Goal: Transaction & Acquisition: Purchase product/service

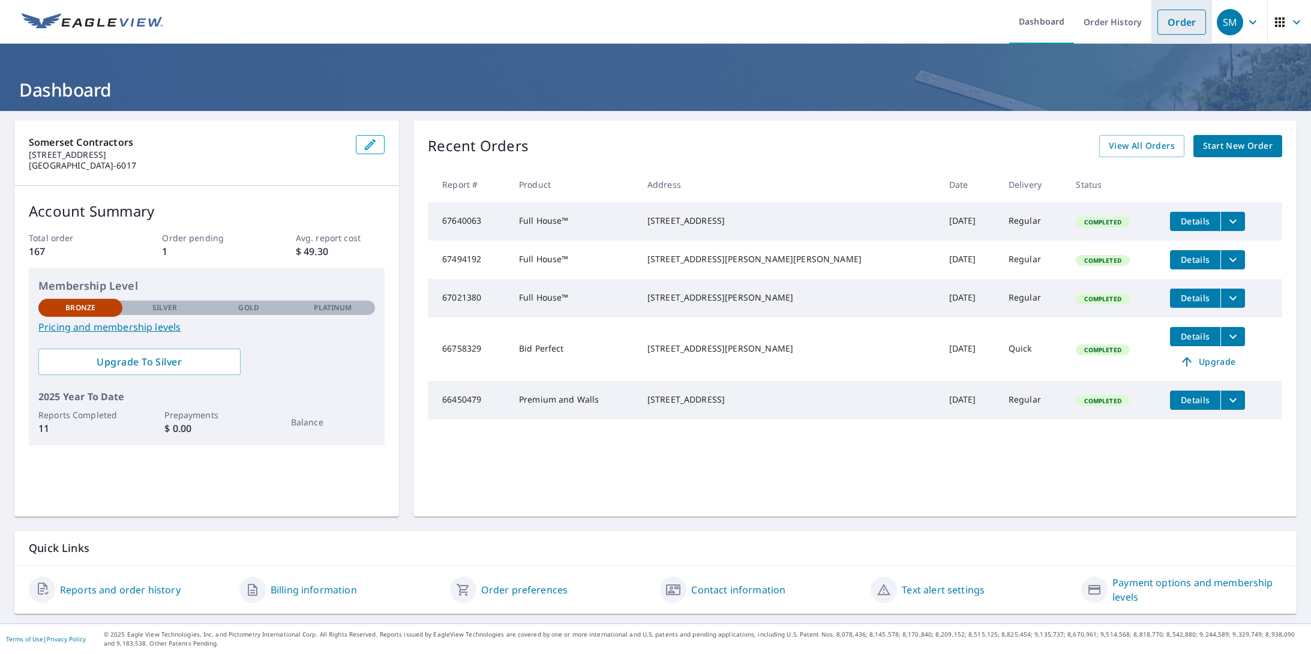
click at [1170, 28] on link "Order" at bounding box center [1182, 22] width 49 height 25
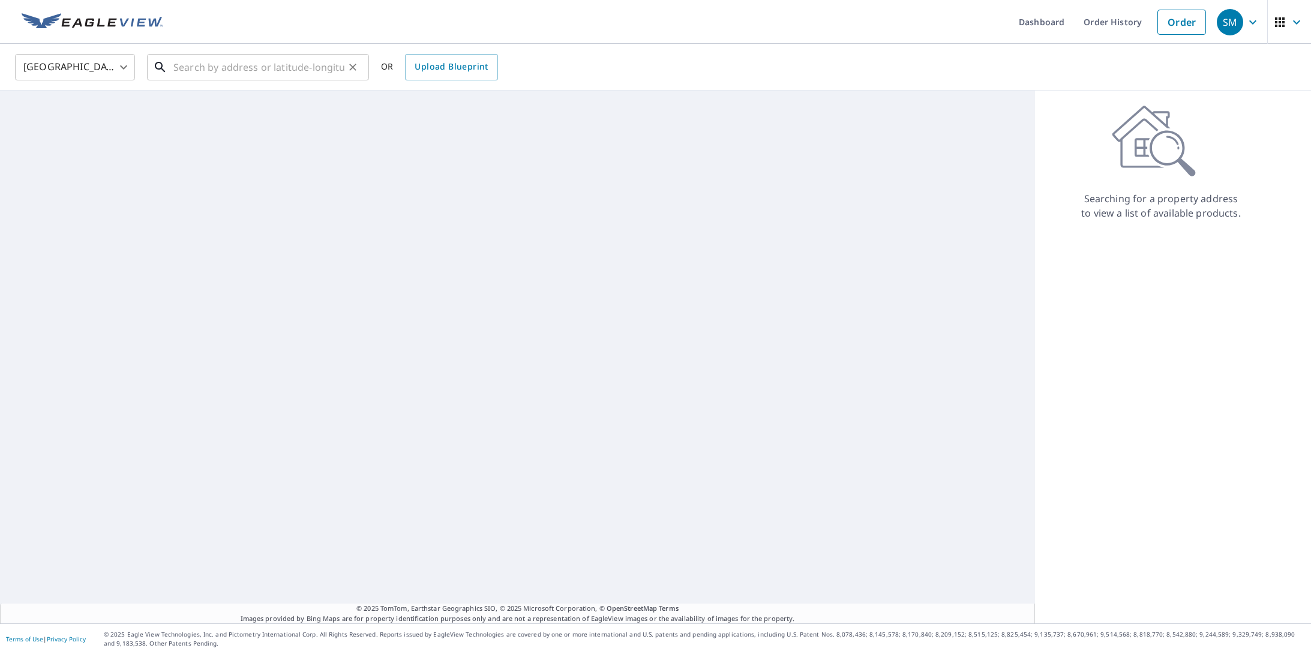
click at [210, 70] on input "text" at bounding box center [258, 67] width 171 height 34
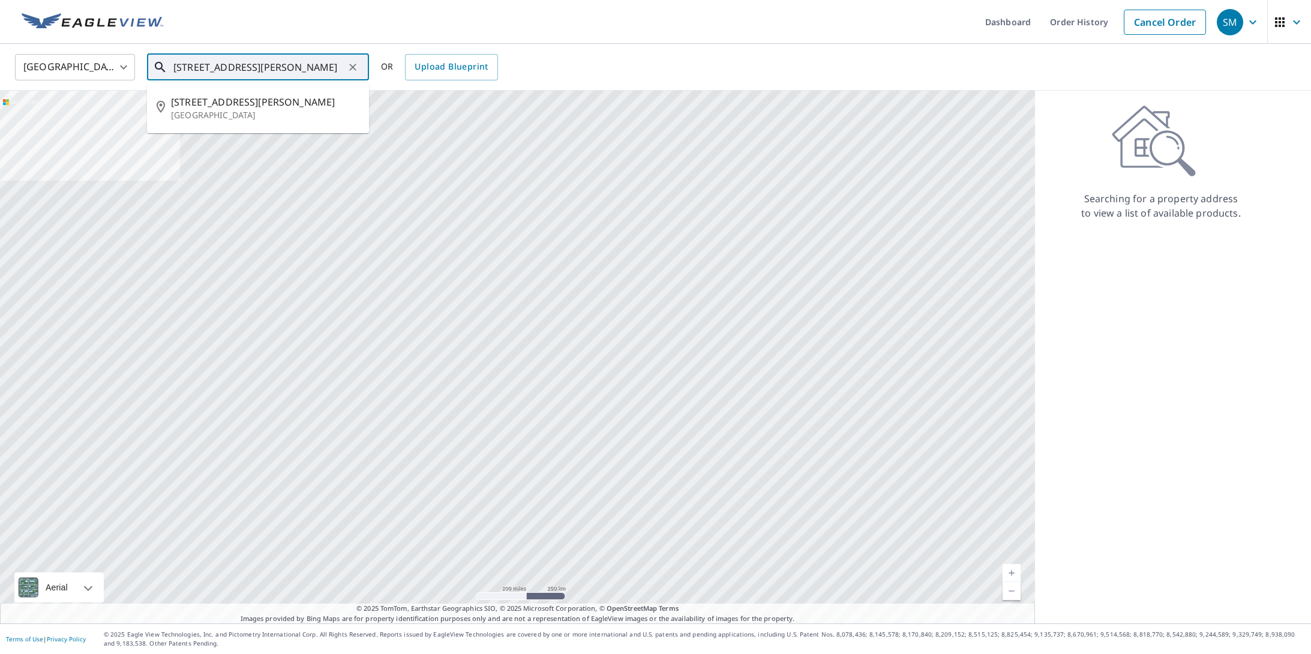
type input "[STREET_ADDRESS][PERSON_NAME]"
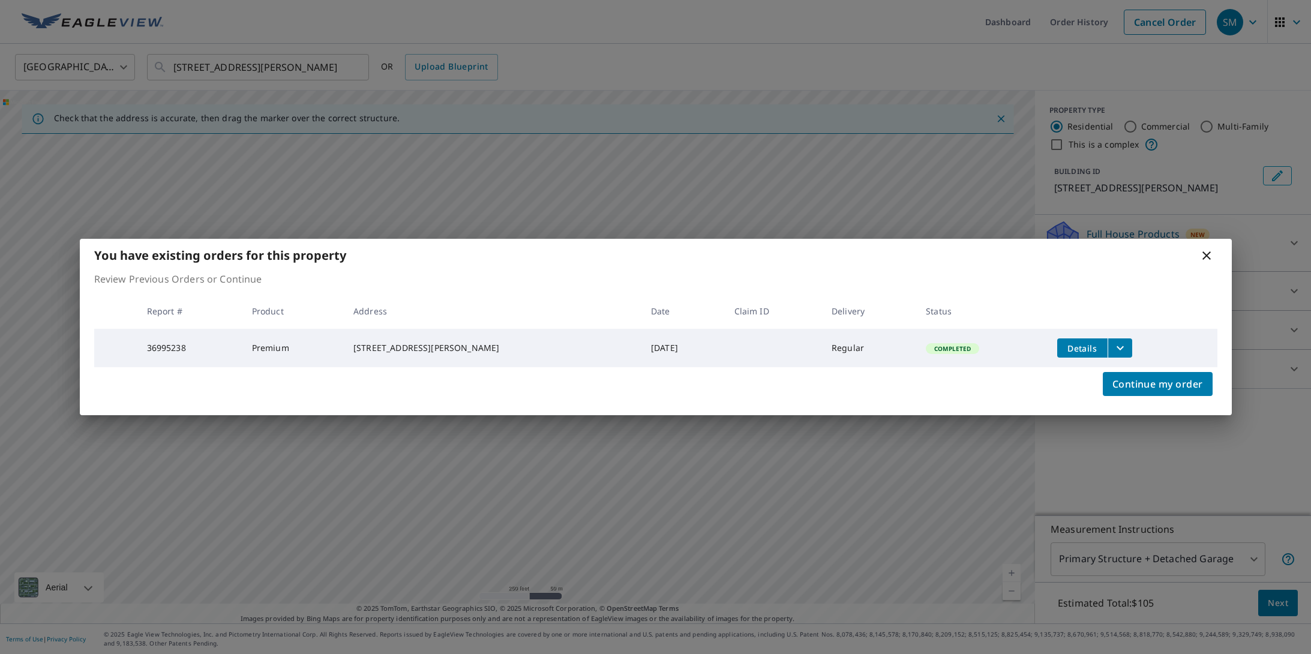
click at [1103, 347] on button "Details" at bounding box center [1082, 347] width 50 height 19
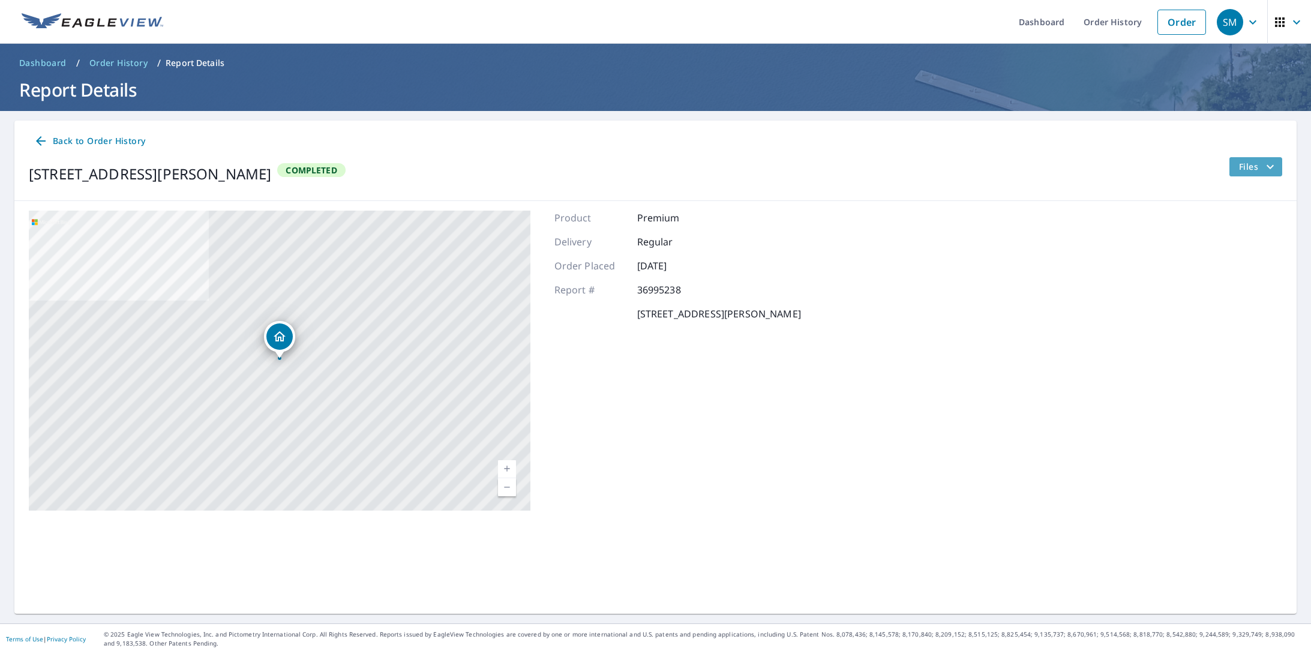
click at [1240, 166] on span "Files" at bounding box center [1258, 167] width 38 height 14
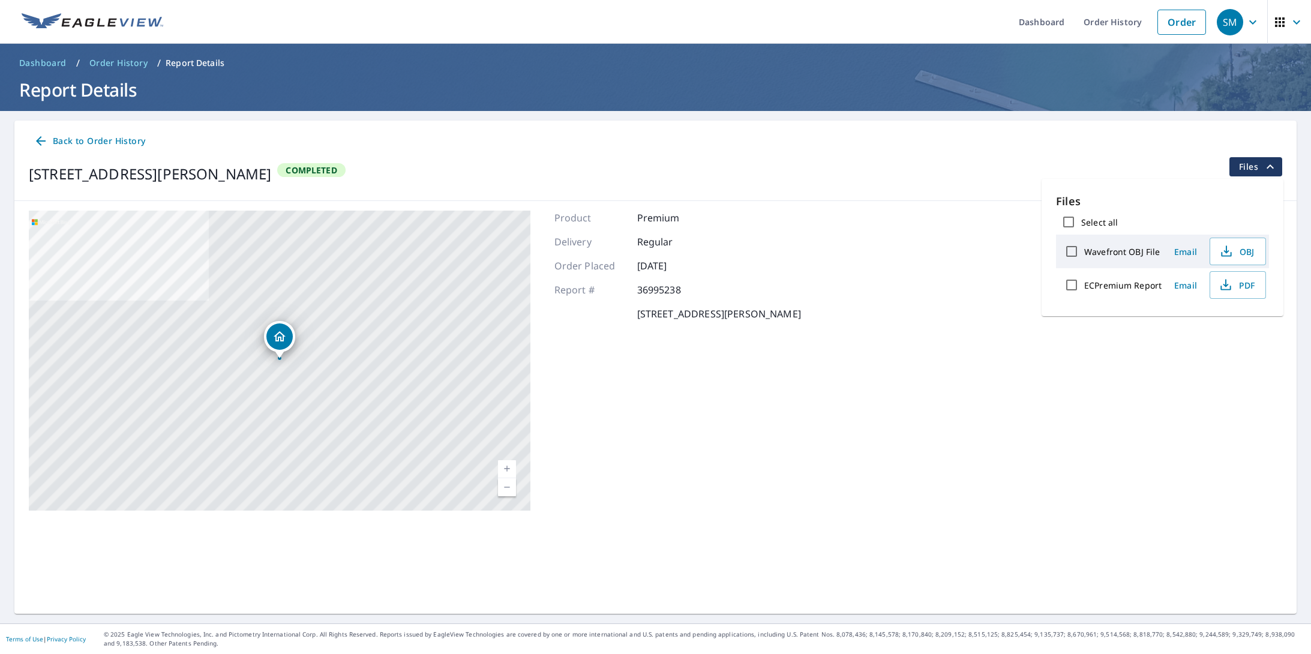
drag, startPoint x: 908, startPoint y: 301, endPoint x: 907, endPoint y: 290, distance: 11.4
click at [908, 301] on div "[STREET_ADDRESS][PERSON_NAME] Aerial Road A standard road map Aerial A detailed…" at bounding box center [655, 360] width 1282 height 319
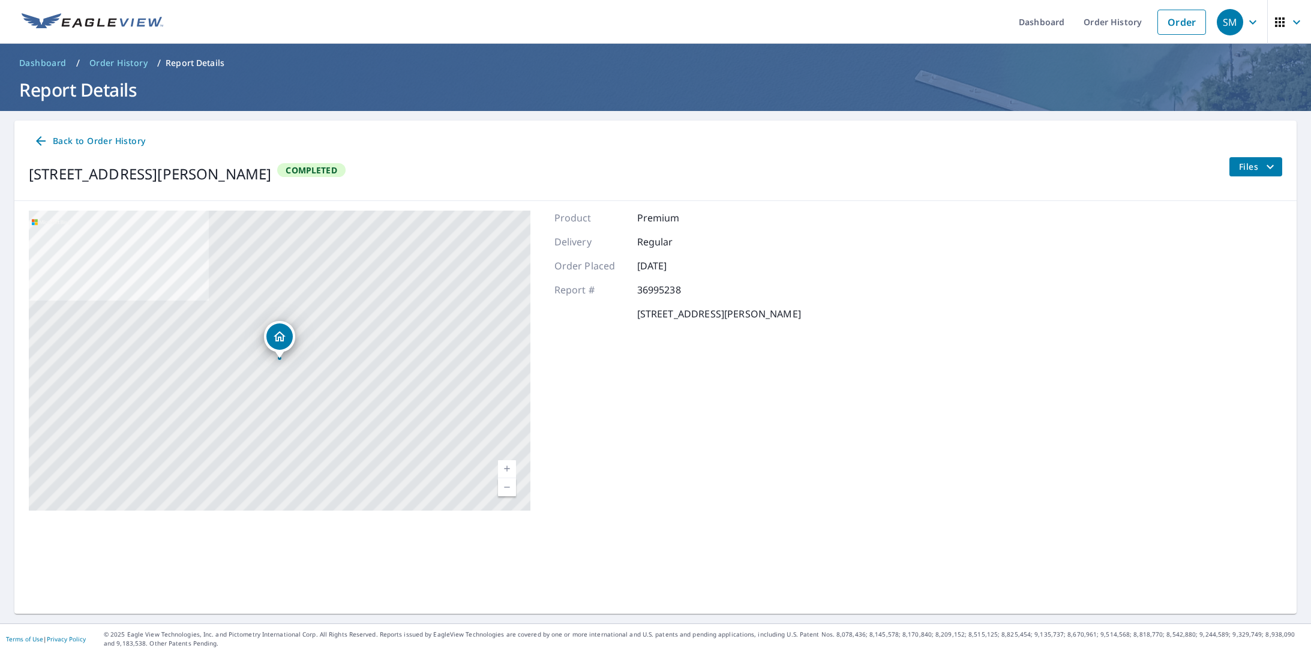
click at [99, 130] on link "Back to Order History" at bounding box center [89, 141] width 121 height 22
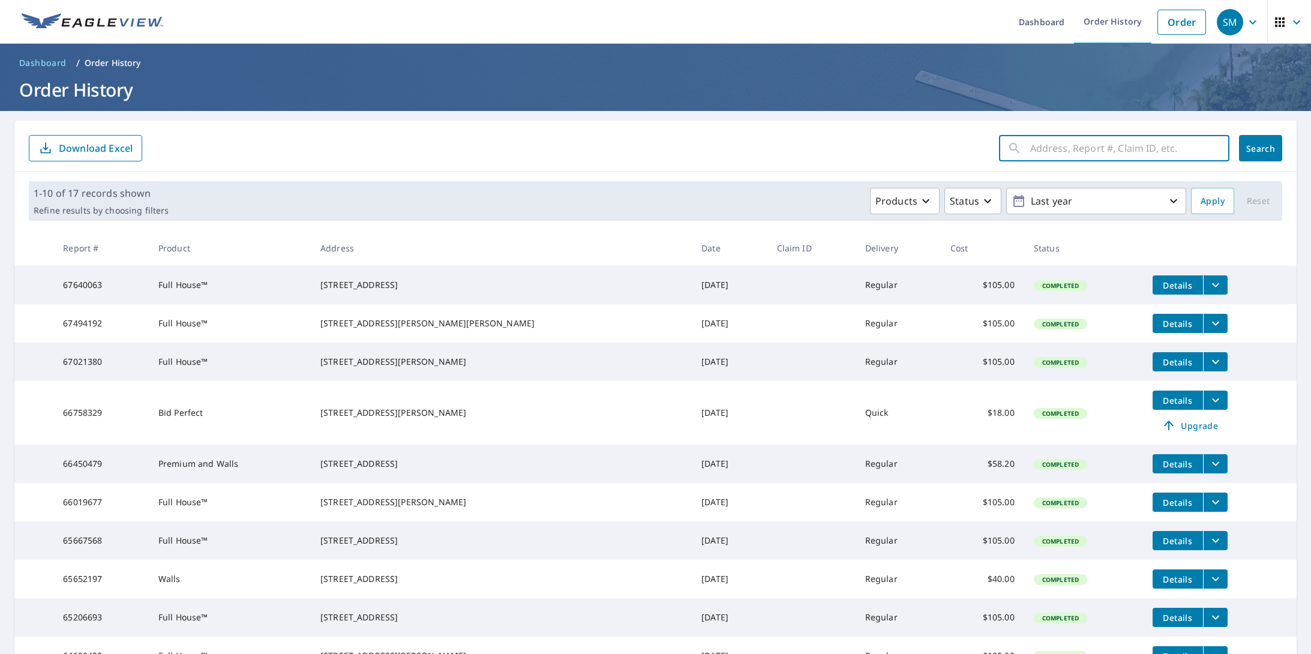
click at [1116, 143] on input "text" at bounding box center [1129, 148] width 199 height 34
type input "[STREET_ADDRESS]"
click at [1261, 148] on button "Search" at bounding box center [1260, 148] width 43 height 26
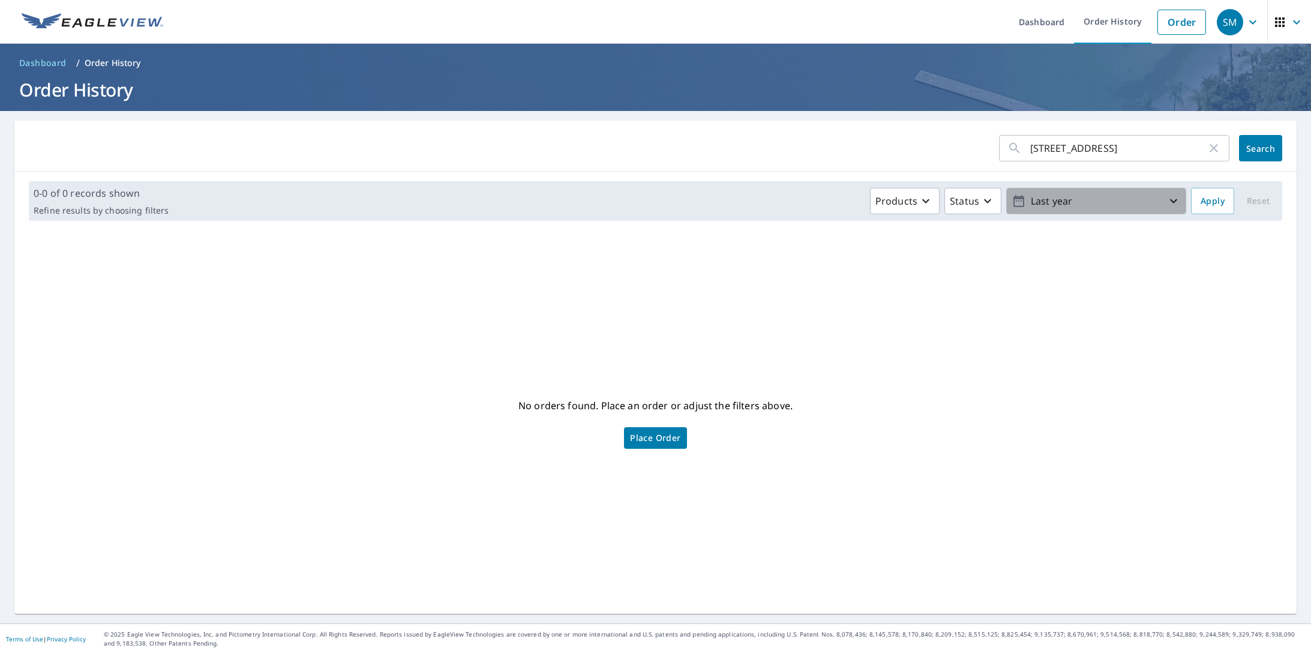
click at [1068, 193] on p "Last year" at bounding box center [1096, 201] width 140 height 21
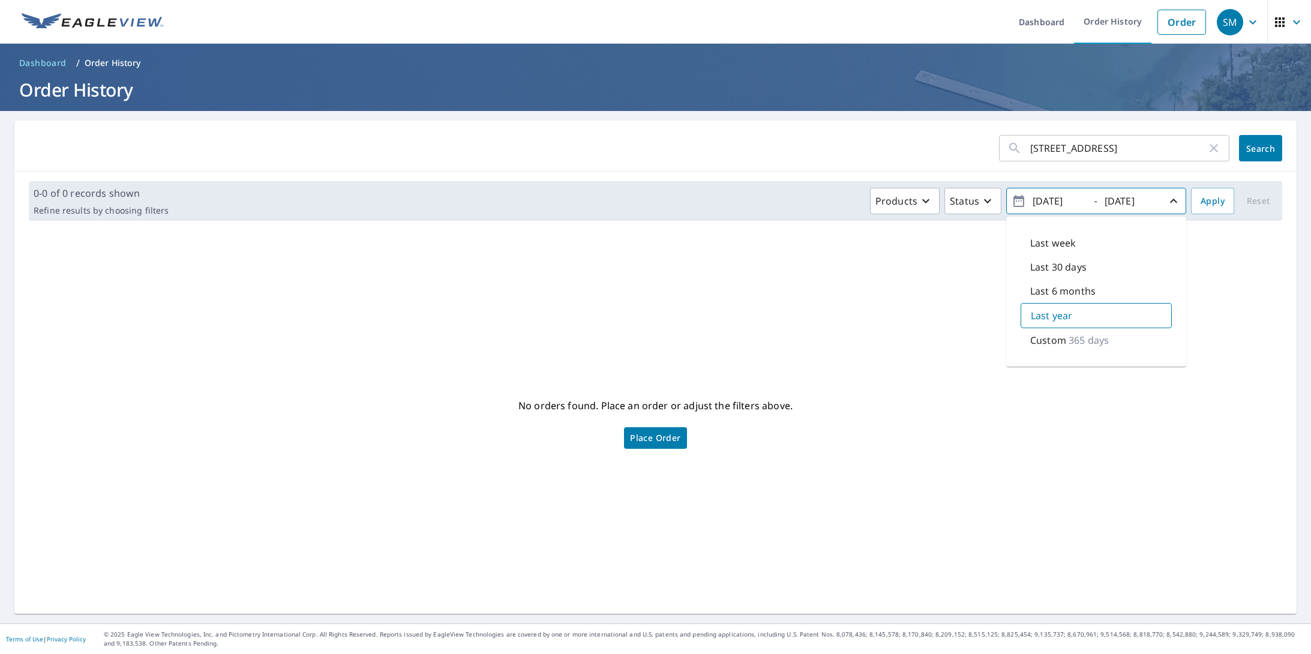
click at [1055, 336] on p "Custom" at bounding box center [1048, 340] width 36 height 14
click at [1031, 200] on input "[DATE]" at bounding box center [1058, 200] width 59 height 19
drag, startPoint x: 1054, startPoint y: 199, endPoint x: 1079, endPoint y: 198, distance: 24.6
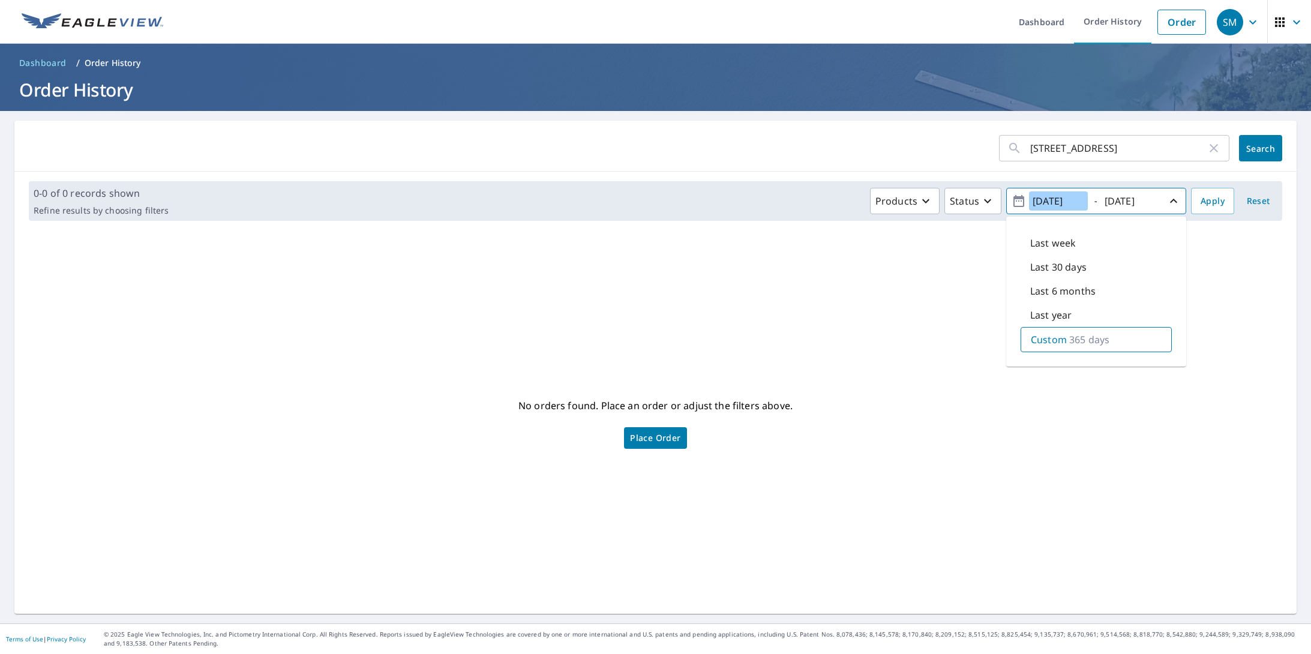
click at [1056, 199] on input "[DATE]" at bounding box center [1058, 200] width 59 height 19
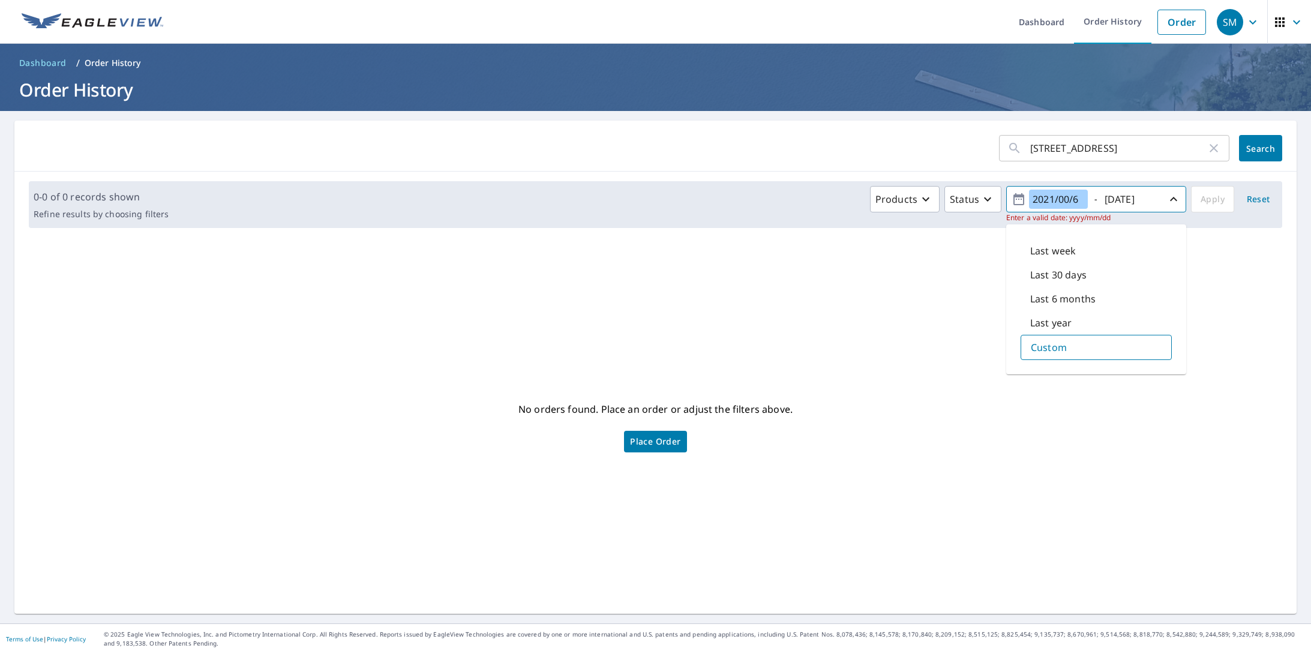
type input "[DATE]"
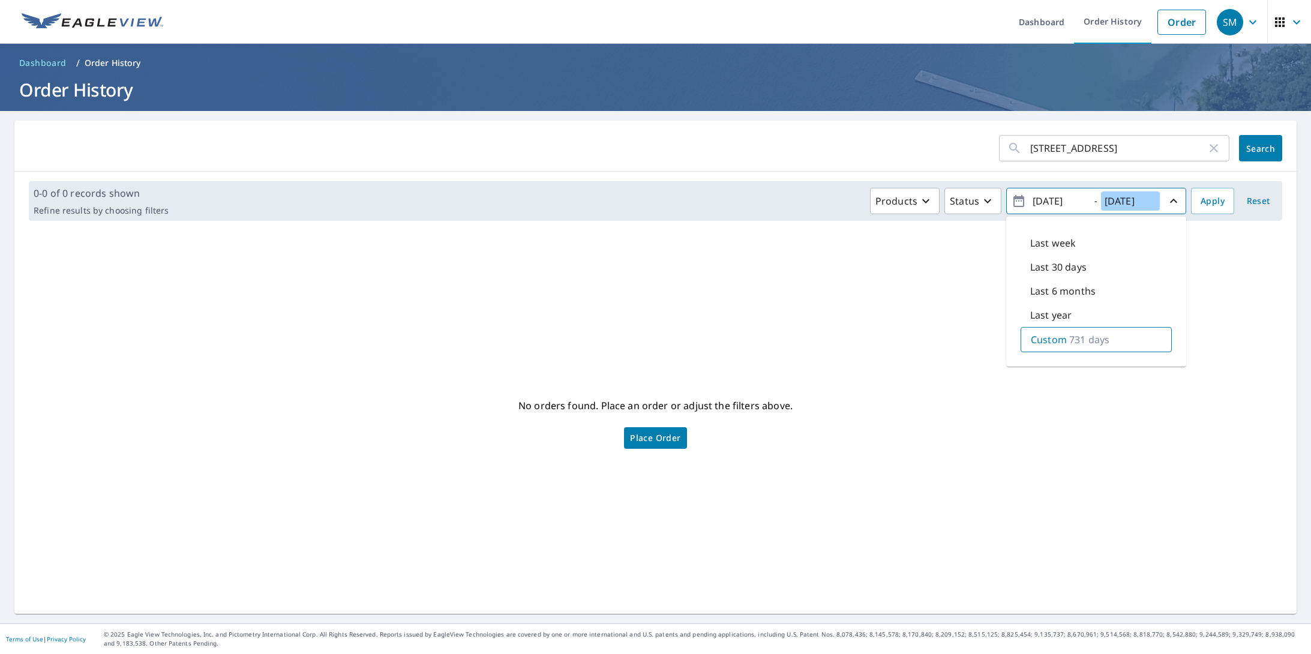
click at [1125, 197] on input "[DATE]" at bounding box center [1130, 200] width 59 height 19
type input "[DATE]"
click at [1204, 191] on button "Apply" at bounding box center [1212, 201] width 43 height 26
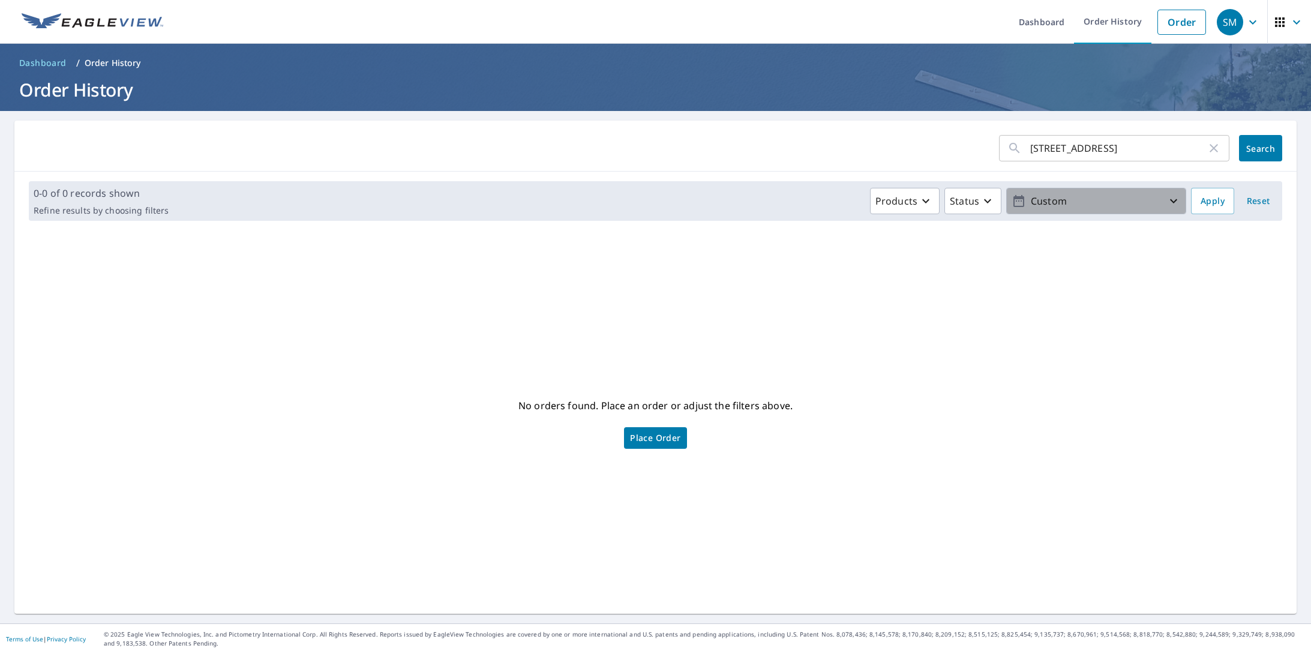
click at [1083, 202] on p "Custom" at bounding box center [1096, 201] width 140 height 21
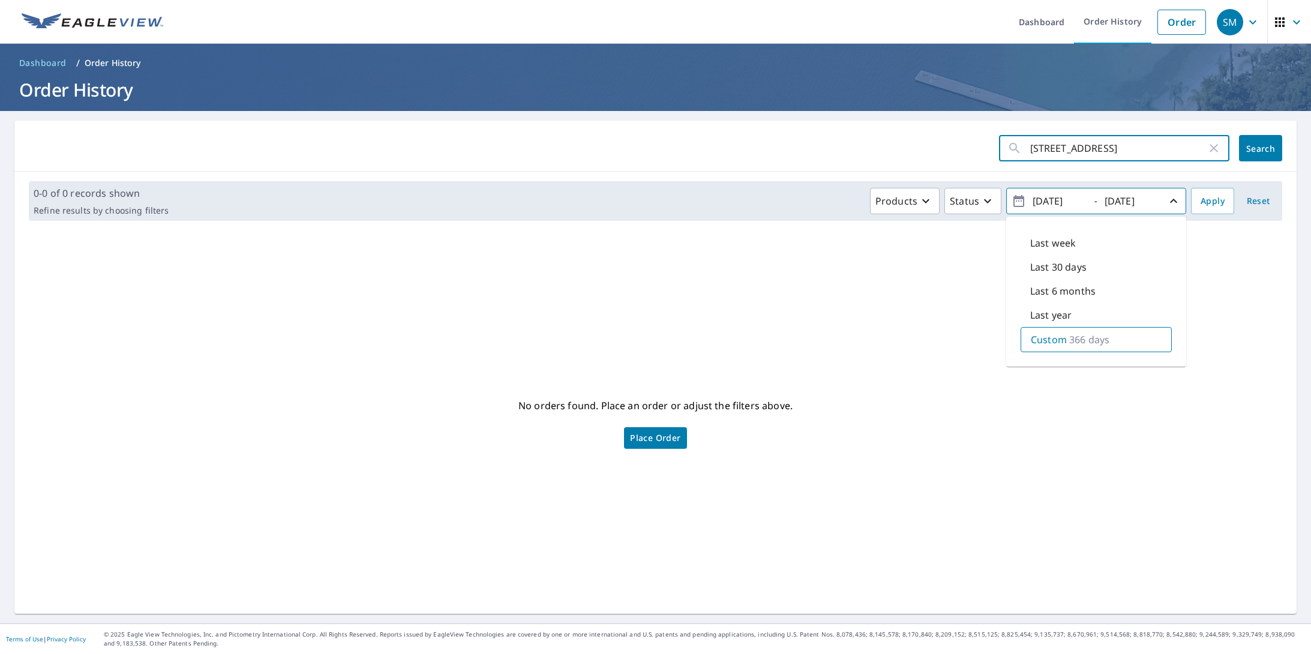
click at [1138, 152] on input "[STREET_ADDRESS]" at bounding box center [1118, 148] width 176 height 34
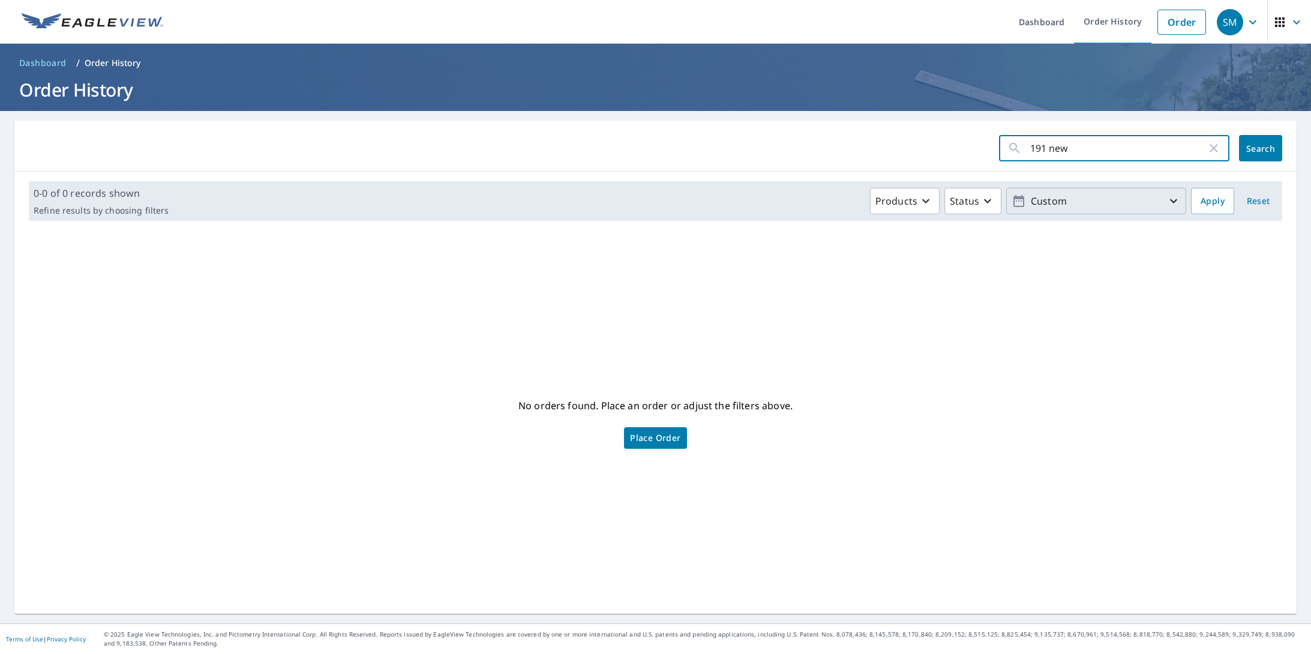
type input "191 new"
click at [1261, 148] on button "Search" at bounding box center [1260, 148] width 43 height 26
click at [1129, 192] on p "Custom" at bounding box center [1096, 201] width 140 height 21
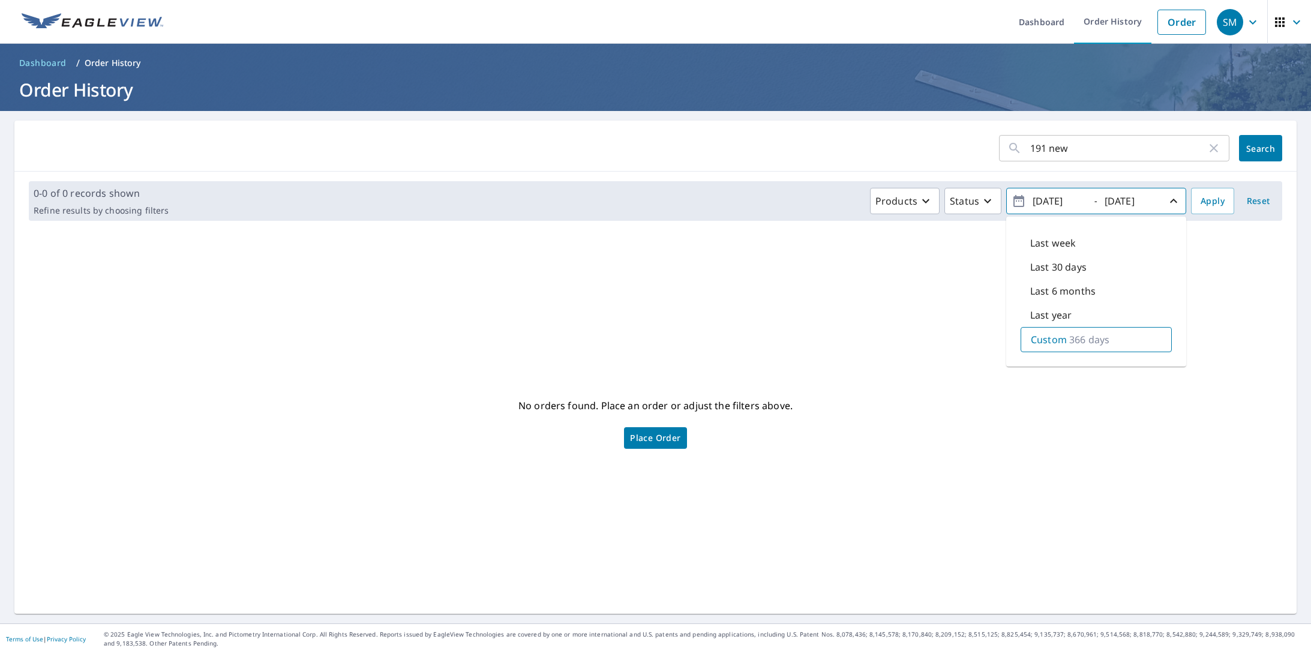
drag, startPoint x: 1046, startPoint y: 198, endPoint x: 1059, endPoint y: 195, distance: 13.0
click at [1047, 197] on input "[DATE]" at bounding box center [1058, 200] width 59 height 19
click at [1057, 196] on input "[DATE]" at bounding box center [1058, 200] width 59 height 19
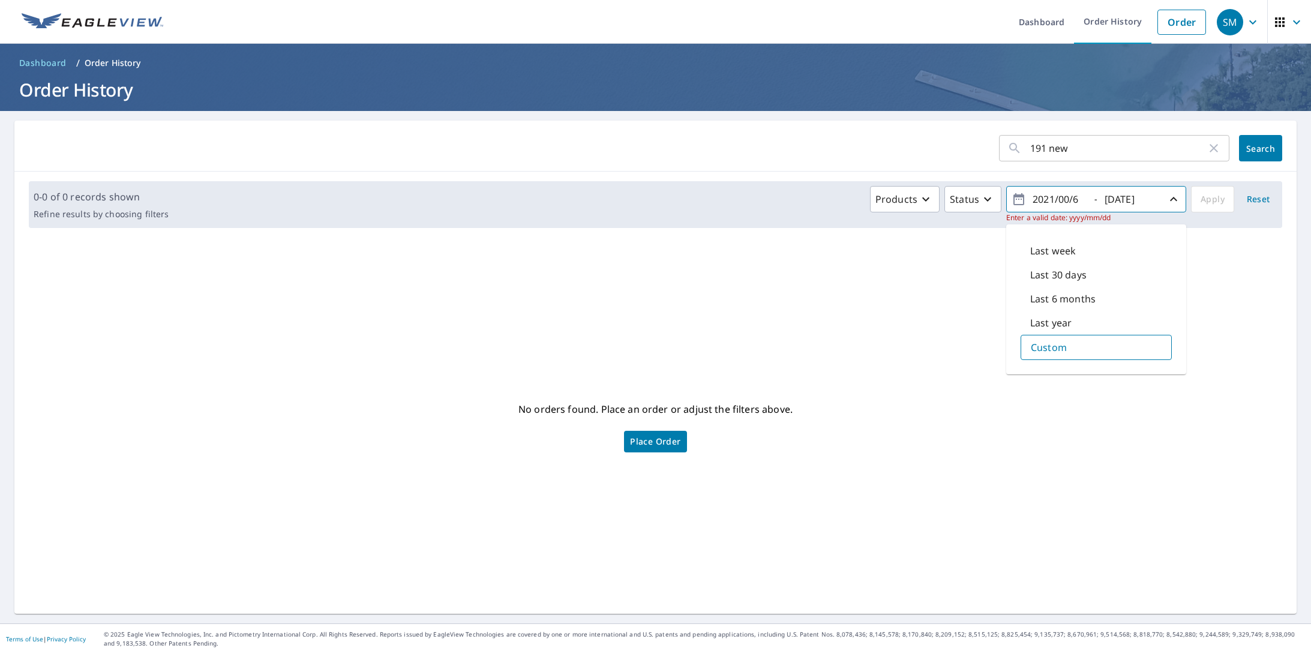
type input "[DATE]"
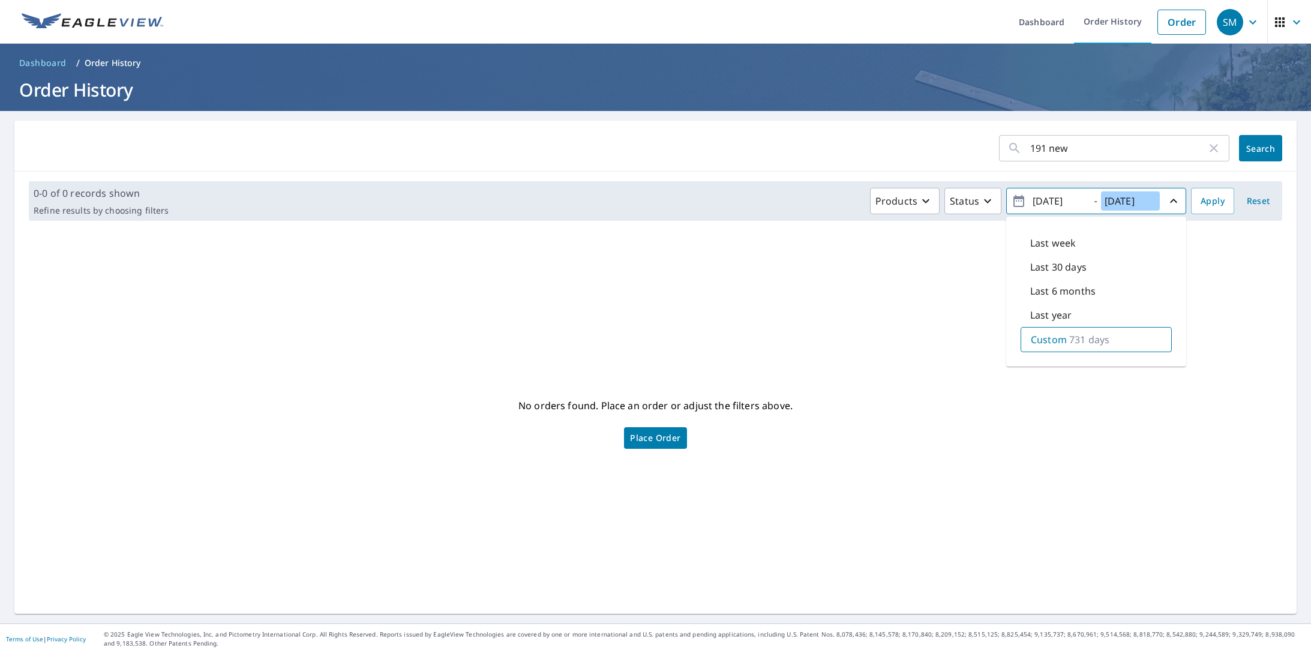
drag, startPoint x: 1124, startPoint y: 202, endPoint x: 1138, endPoint y: 200, distance: 14.5
click at [1124, 202] on input "[DATE]" at bounding box center [1130, 200] width 59 height 19
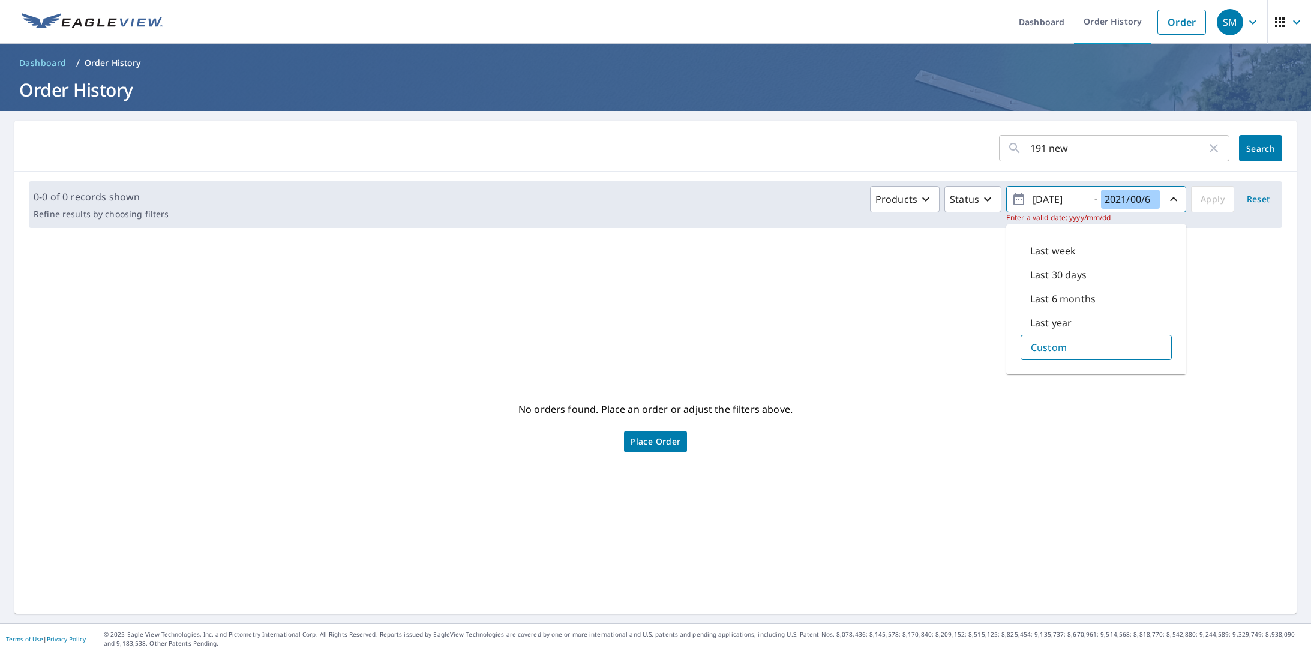
type input "[DATE]"
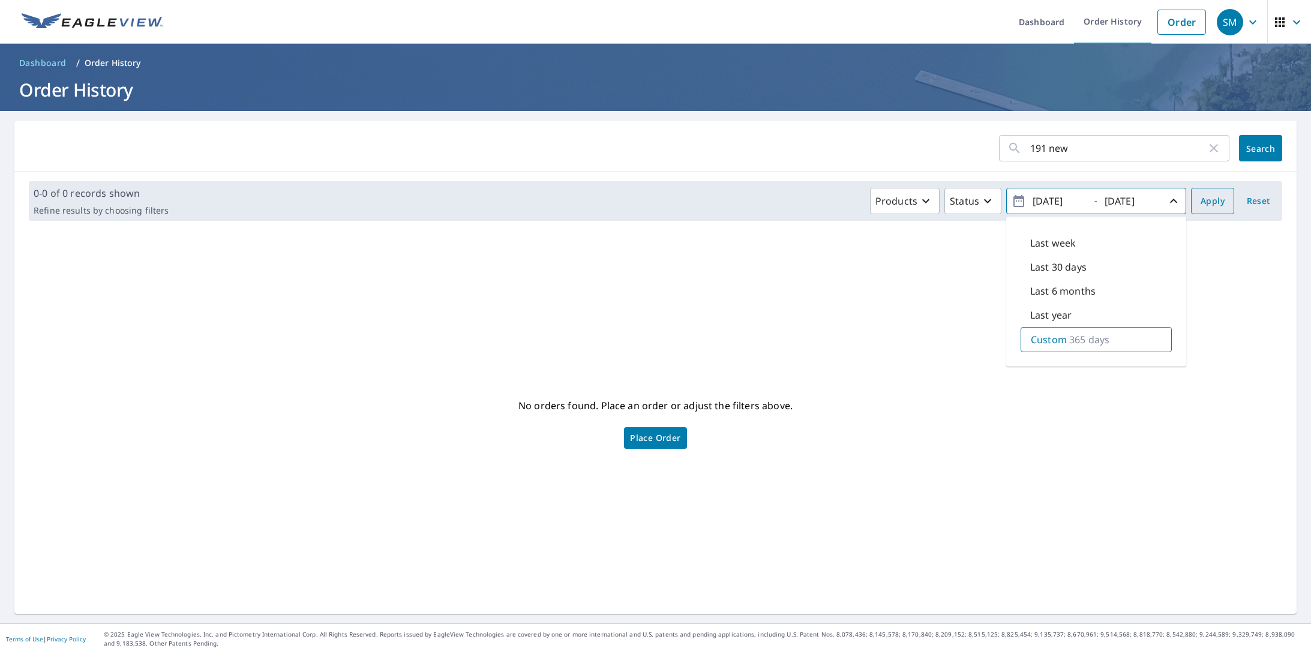
click at [1225, 196] on button "Apply" at bounding box center [1212, 201] width 43 height 26
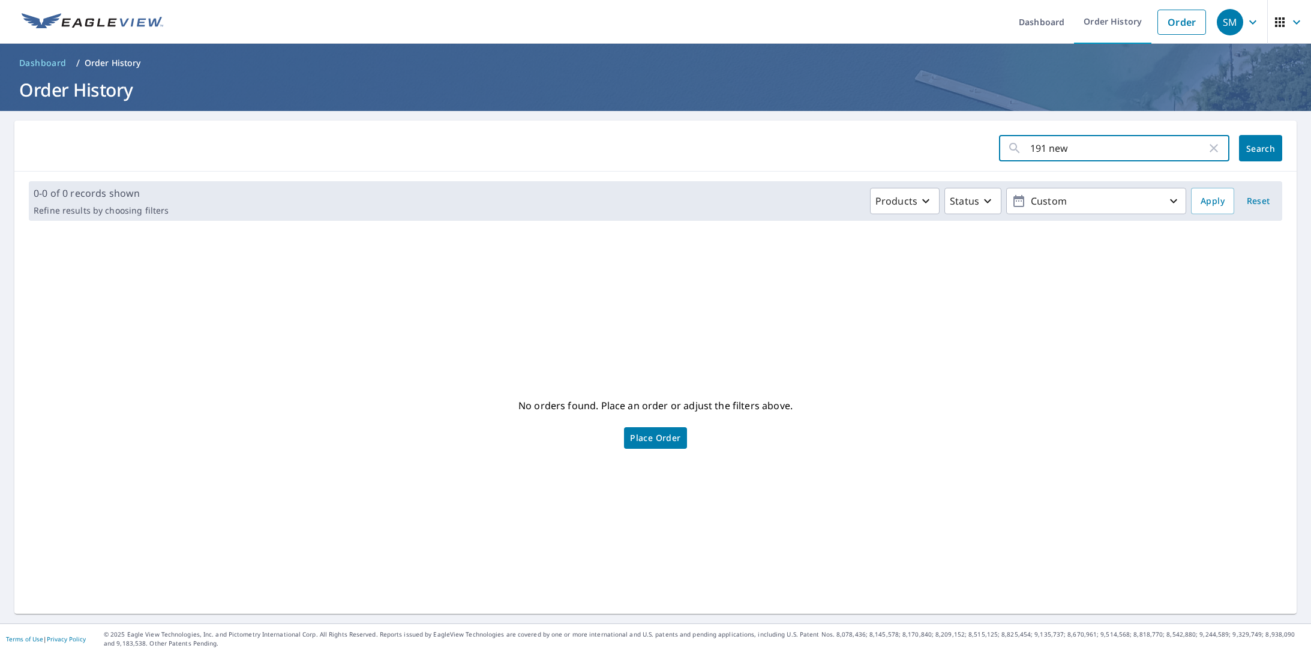
click at [1105, 152] on input "191 new" at bounding box center [1118, 148] width 176 height 34
click at [1273, 146] on span "Search" at bounding box center [1261, 148] width 24 height 11
drag, startPoint x: 1097, startPoint y: 141, endPoint x: 751, endPoint y: 88, distance: 349.8
click at [736, 94] on div "Dashboard Order History Order SM Dashboard / Order History Order History 191 ne…" at bounding box center [655, 327] width 1311 height 654
click at [1171, 21] on link "Order" at bounding box center [1182, 22] width 49 height 25
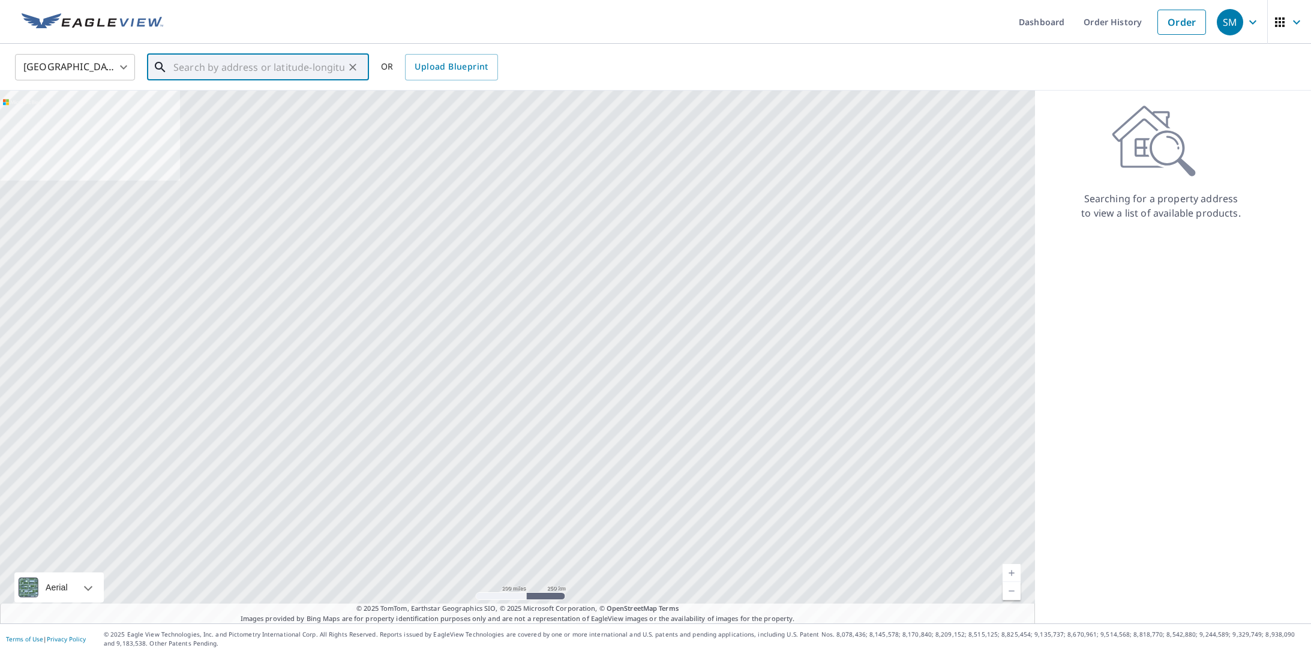
click at [251, 69] on input "text" at bounding box center [258, 67] width 171 height 34
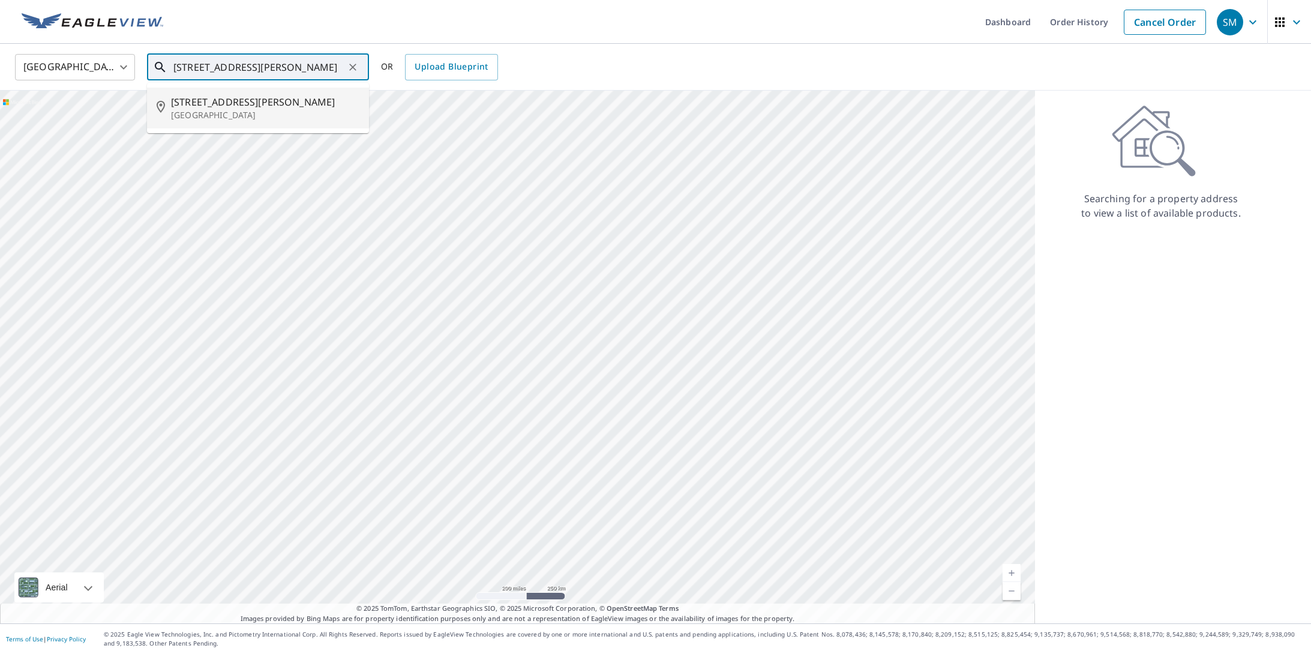
click at [228, 110] on p "[GEOGRAPHIC_DATA]" at bounding box center [265, 115] width 188 height 12
type input "[STREET_ADDRESS][PERSON_NAME]"
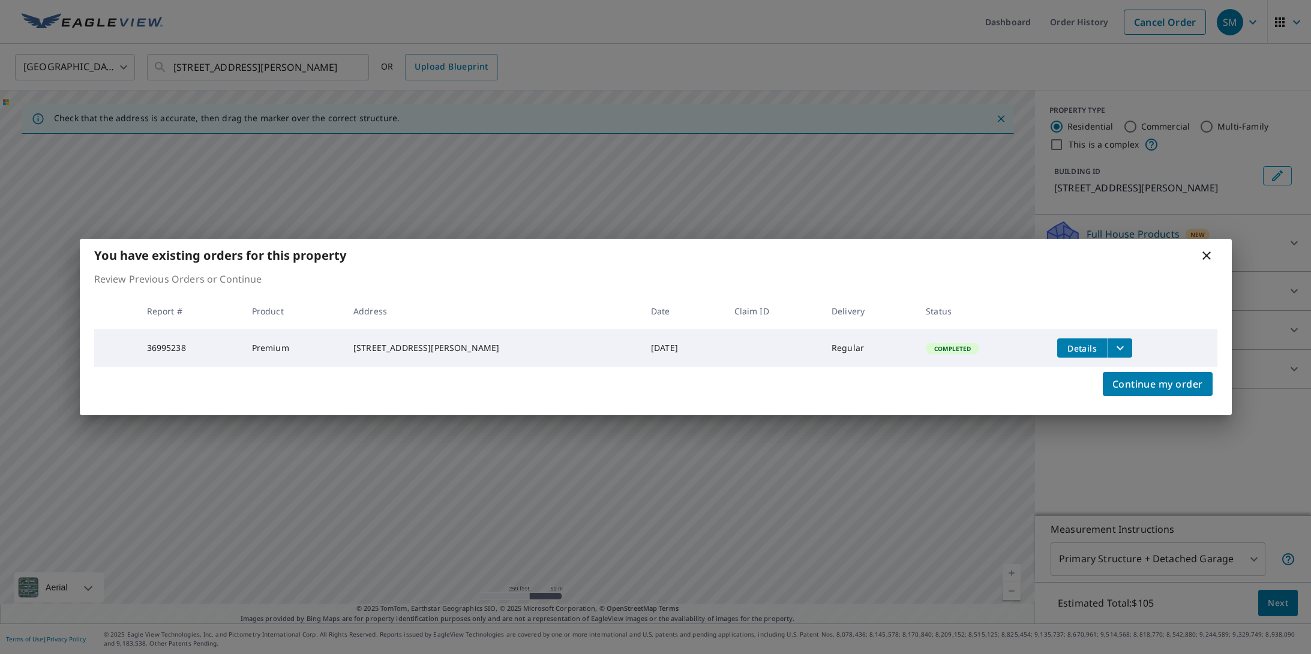
click at [1206, 255] on icon at bounding box center [1207, 255] width 14 height 14
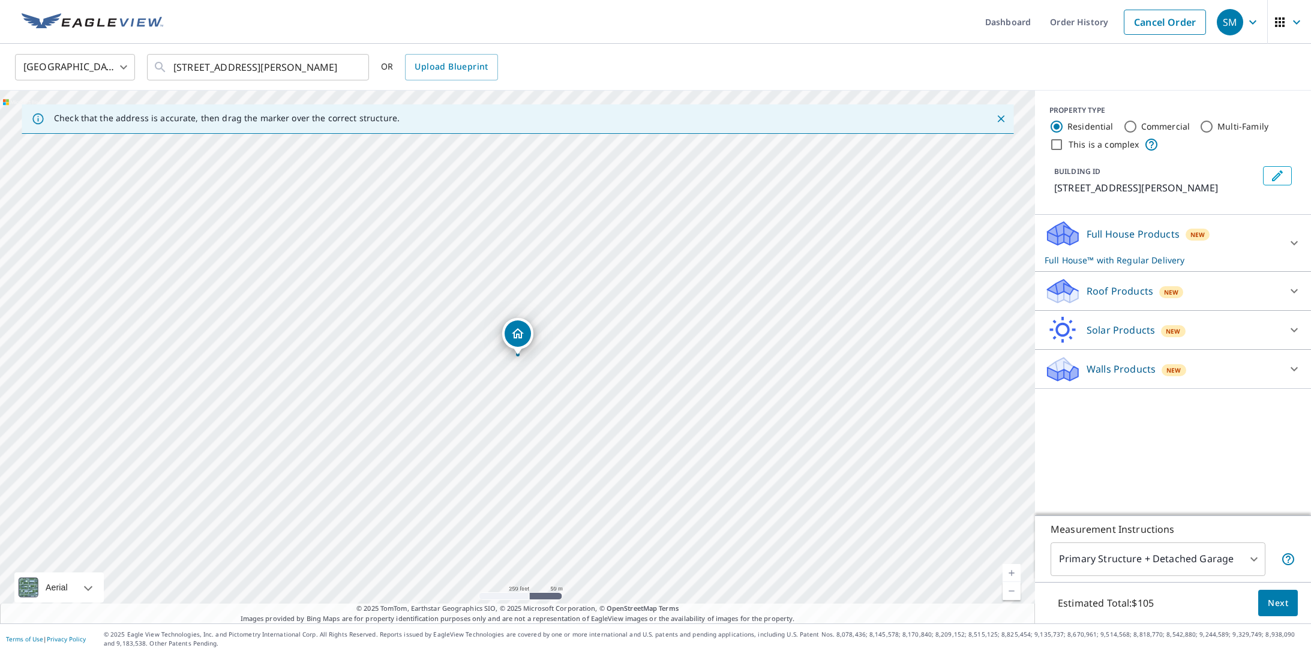
click at [1266, 364] on div "Walls Products New" at bounding box center [1162, 369] width 235 height 28
click at [1228, 229] on div "Full House Products New Full House™ with Regular Delivery" at bounding box center [1162, 243] width 235 height 47
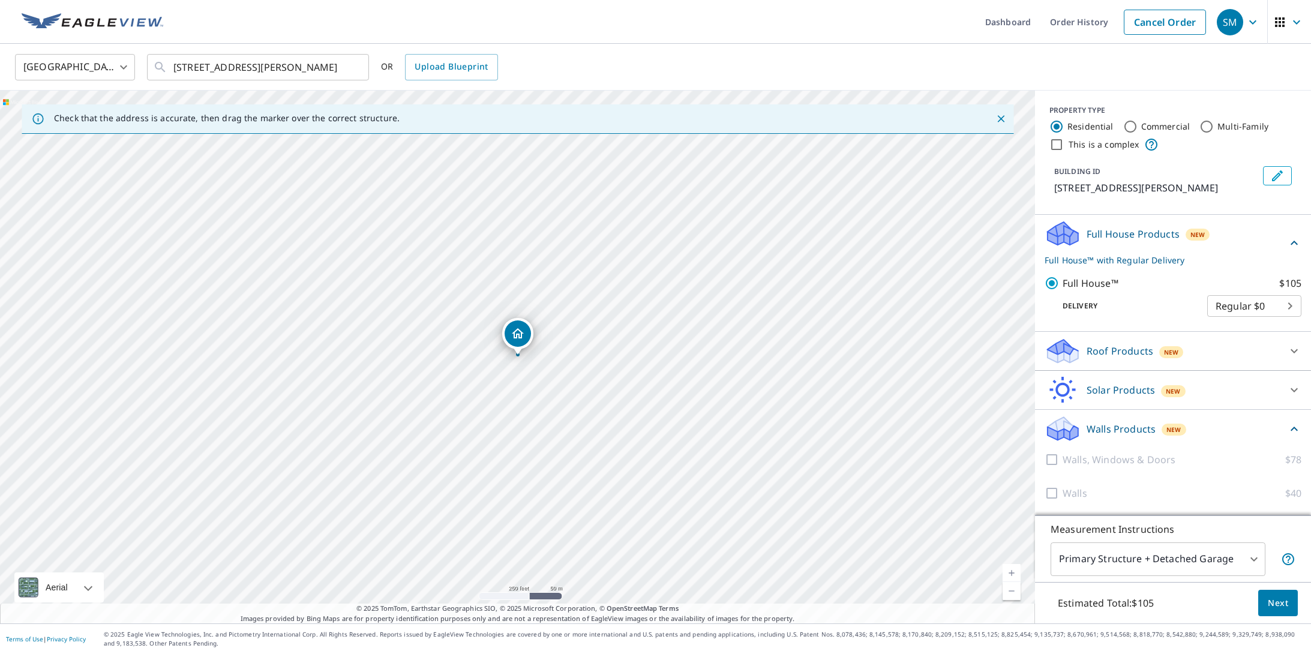
click at [1255, 297] on body "SM SM Dashboard Order History Cancel Order SM [GEOGRAPHIC_DATA] [GEOGRAPHIC_DAT…" at bounding box center [655, 327] width 1311 height 654
click at [1252, 300] on li "Regular $0" at bounding box center [1254, 306] width 94 height 22
click at [1182, 430] on div "New" at bounding box center [1174, 430] width 24 height 12
click at [1134, 351] on p "Roof Products" at bounding box center [1120, 351] width 67 height 14
drag, startPoint x: 1085, startPoint y: 399, endPoint x: 1086, endPoint y: 407, distance: 7.8
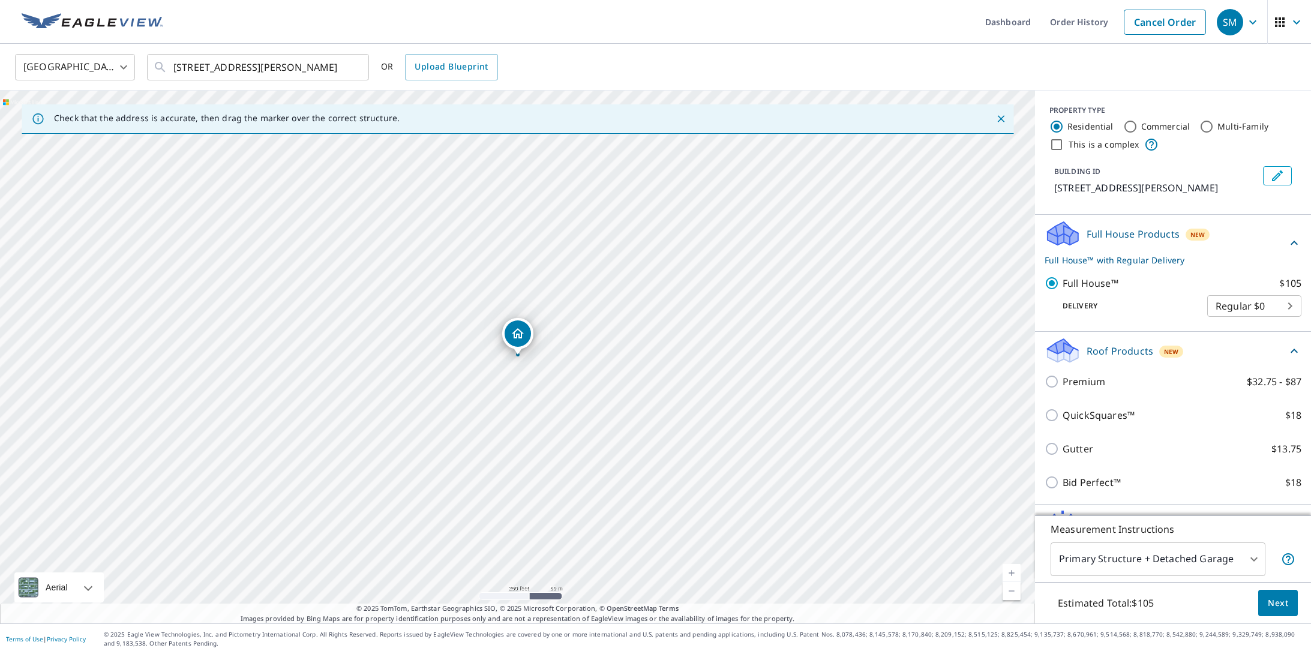
click at [1085, 399] on div "QuickSquares™ $18" at bounding box center [1173, 415] width 257 height 34
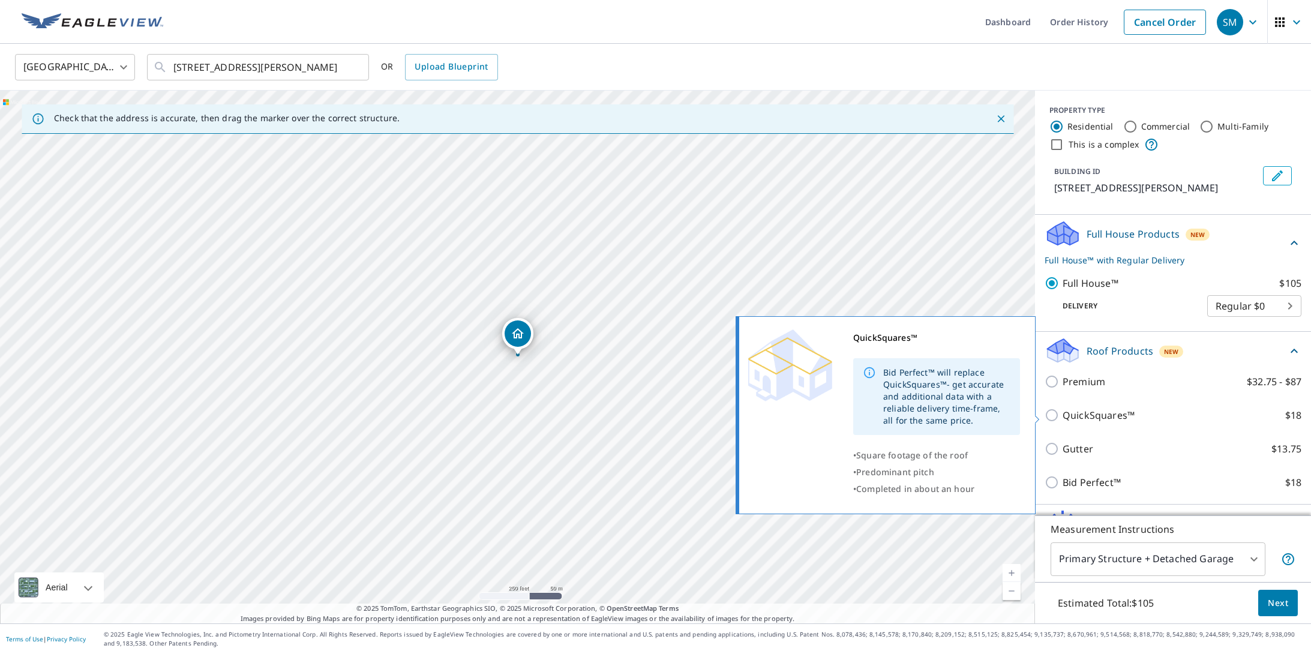
drag, startPoint x: 1086, startPoint y: 409, endPoint x: 1087, endPoint y: 388, distance: 21.1
click at [1086, 409] on p "QuickSquares™" at bounding box center [1099, 415] width 72 height 14
click at [1063, 409] on input "QuickSquares™ $18" at bounding box center [1054, 415] width 18 height 14
checkbox input "true"
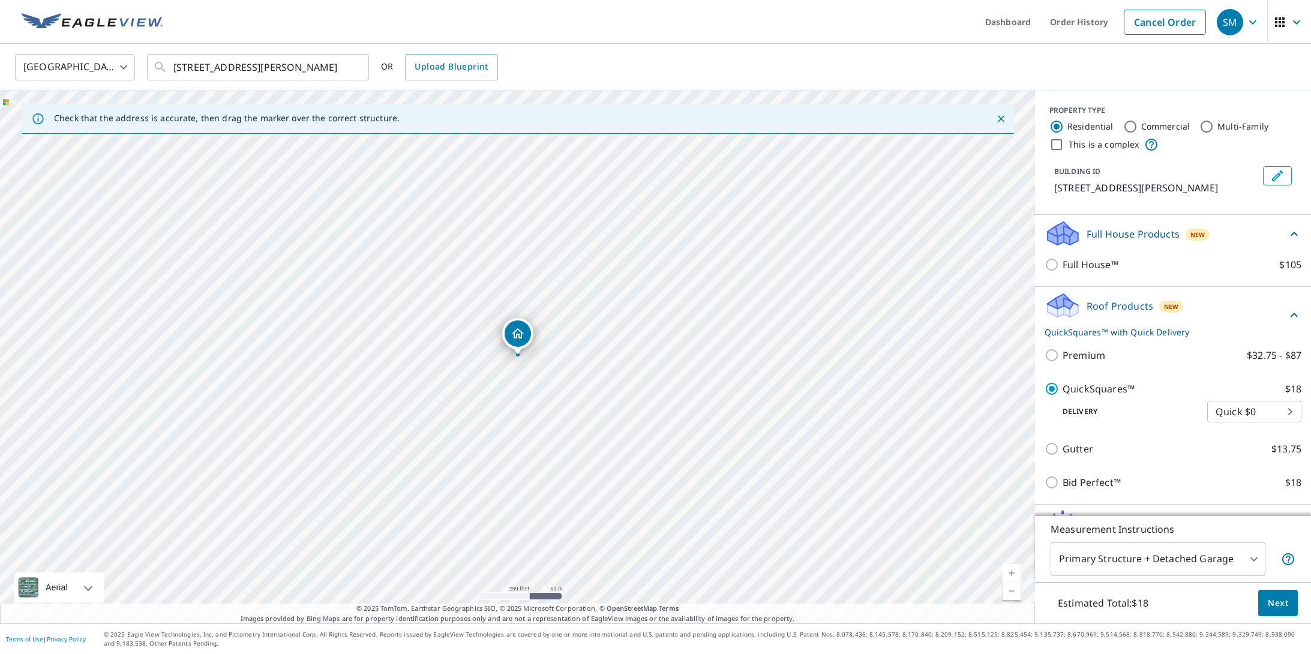
click at [1260, 318] on div "Roof Products New QuickSquares™ with Quick Delivery" at bounding box center [1166, 315] width 242 height 47
click at [1144, 398] on p "Walls Products" at bounding box center [1121, 402] width 69 height 14
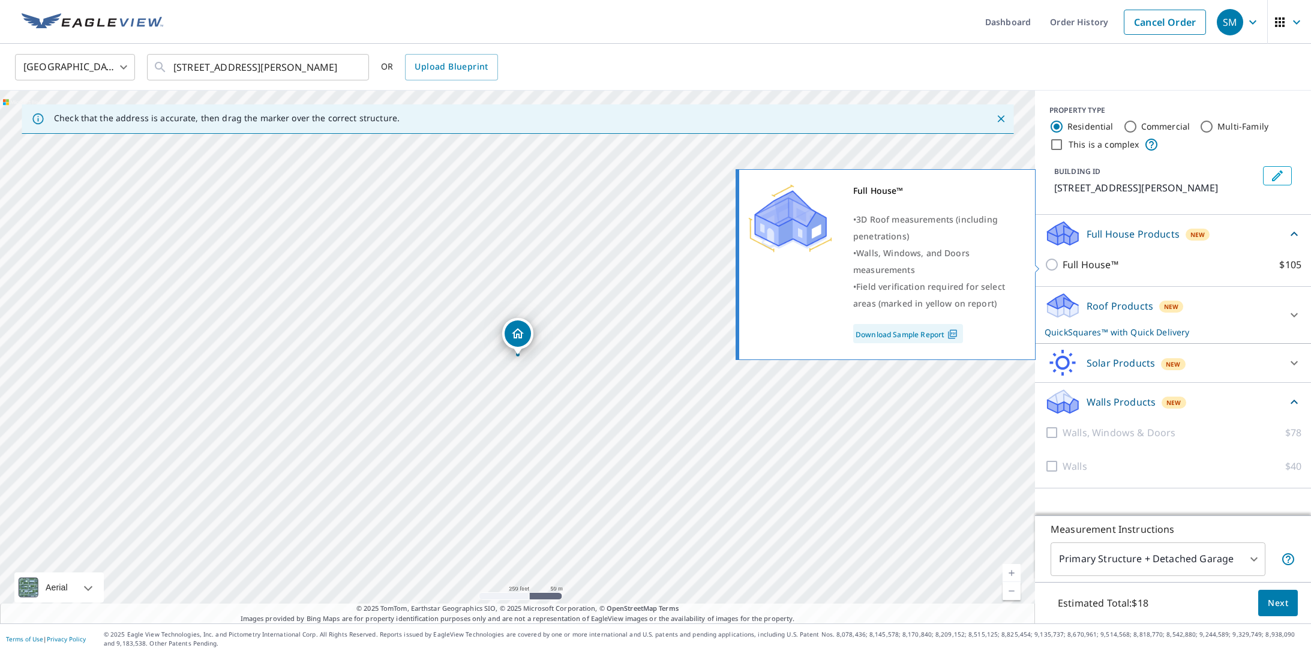
click at [1087, 264] on p "Full House™" at bounding box center [1091, 264] width 56 height 14
click at [1063, 264] on input "Full House™ $105" at bounding box center [1054, 264] width 18 height 14
checkbox input "true"
checkbox input "false"
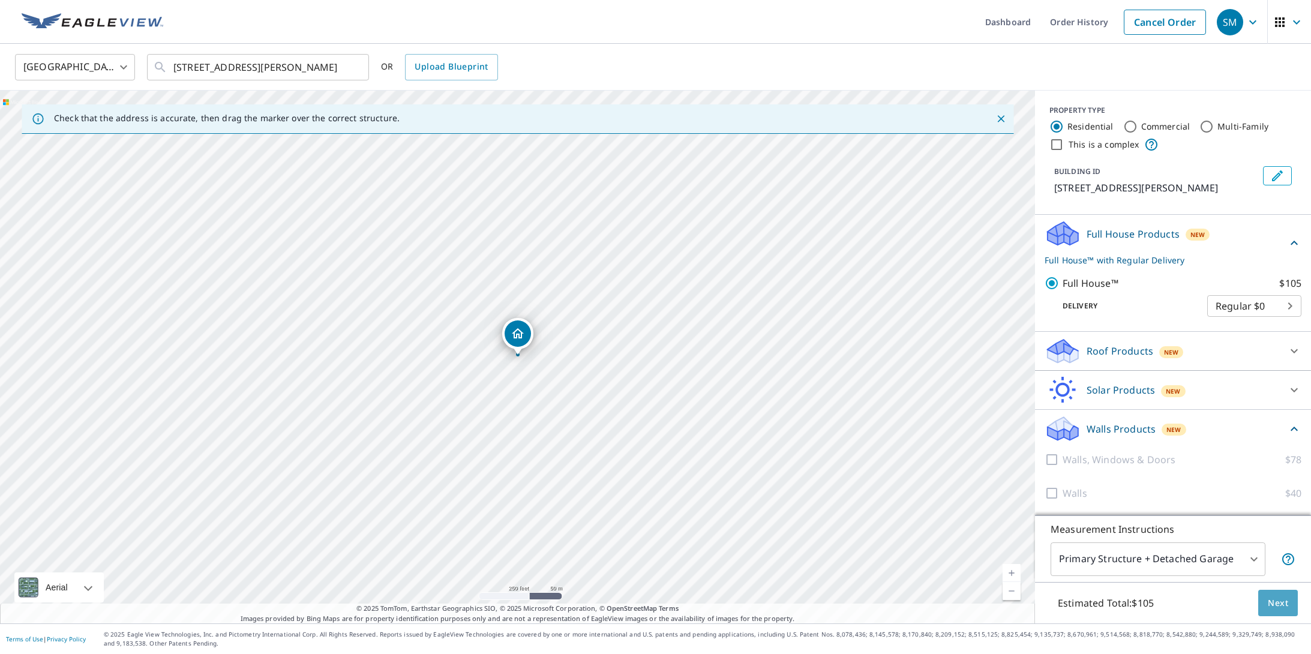
click at [1279, 604] on span "Next" at bounding box center [1278, 603] width 20 height 15
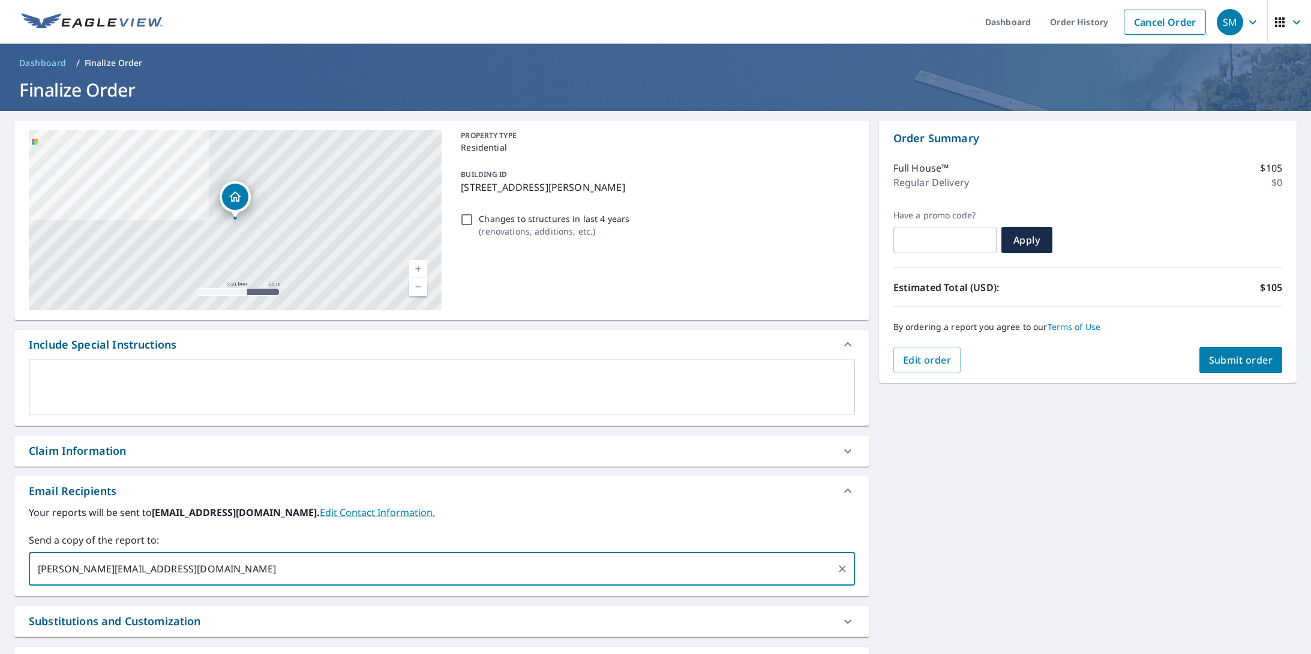
type input "[PERSON_NAME][EMAIL_ADDRESS][DOMAIN_NAME],"
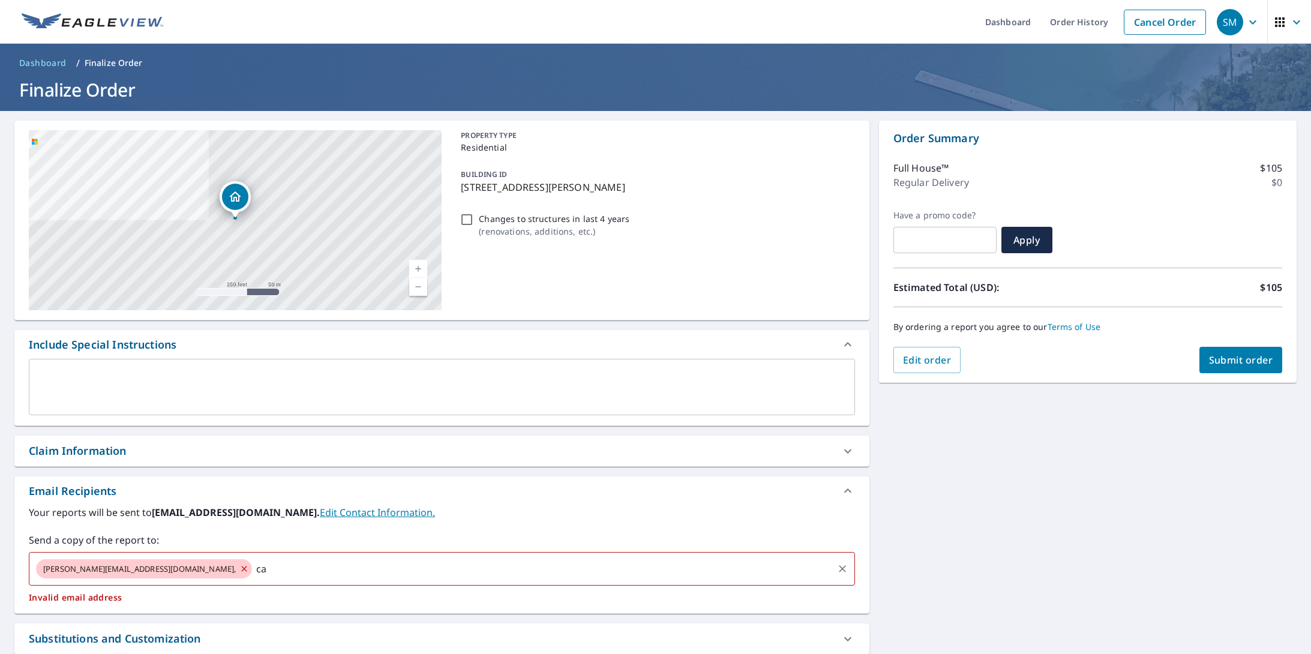
type input "c"
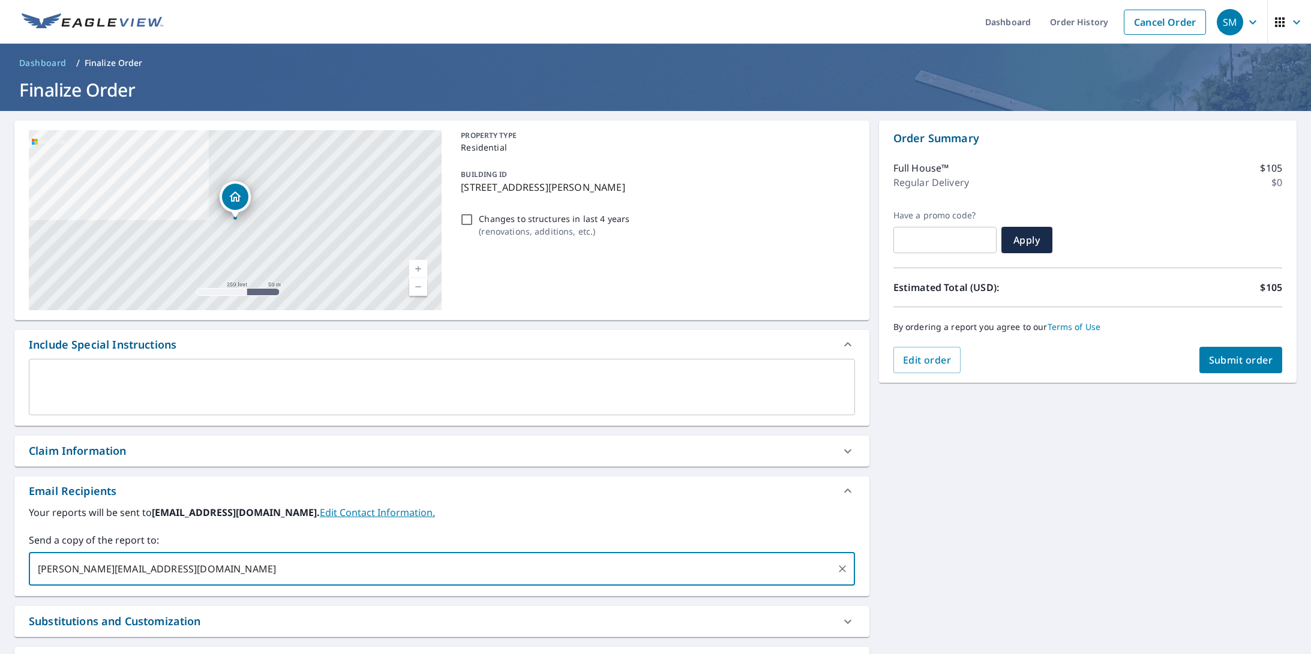
type input "[PERSON_NAME][EMAIL_ADDRESS][DOMAIN_NAME]"
type input "[EMAIL_ADDRESS][DOMAIN_NAME]"
click at [1240, 368] on button "Submit order" at bounding box center [1241, 360] width 83 height 26
